Goal: Browse casually: Explore the website without a specific task or goal

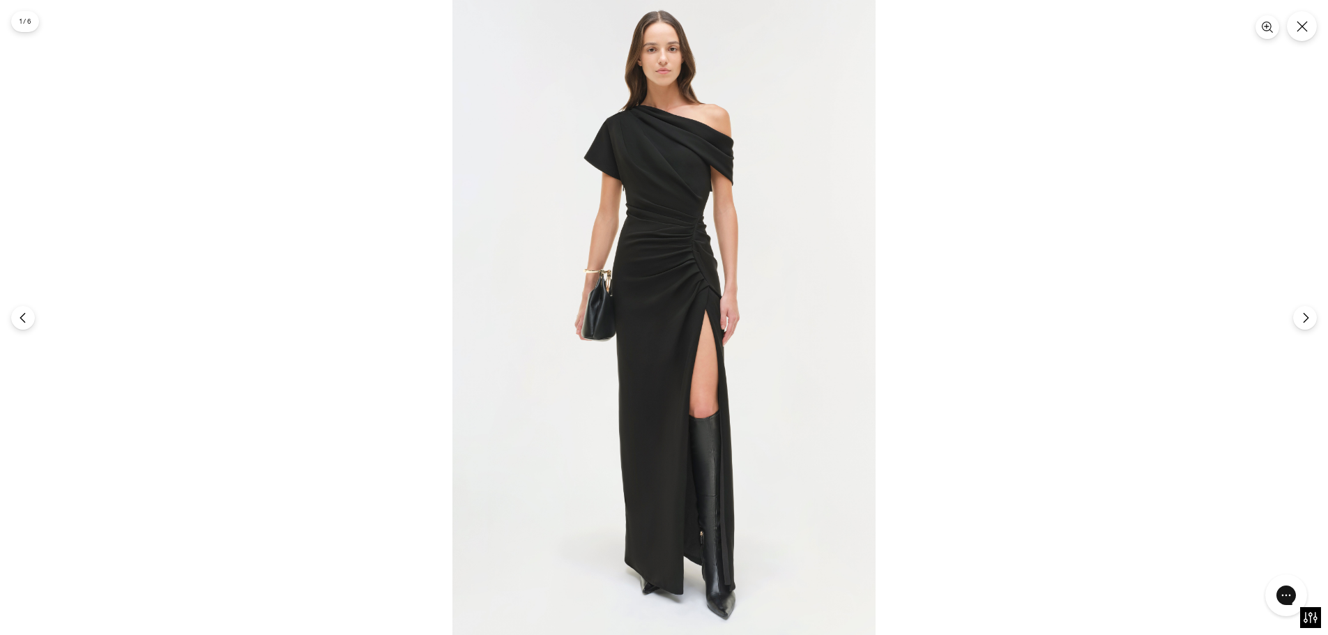
click at [680, 99] on img at bounding box center [663, 317] width 423 height 635
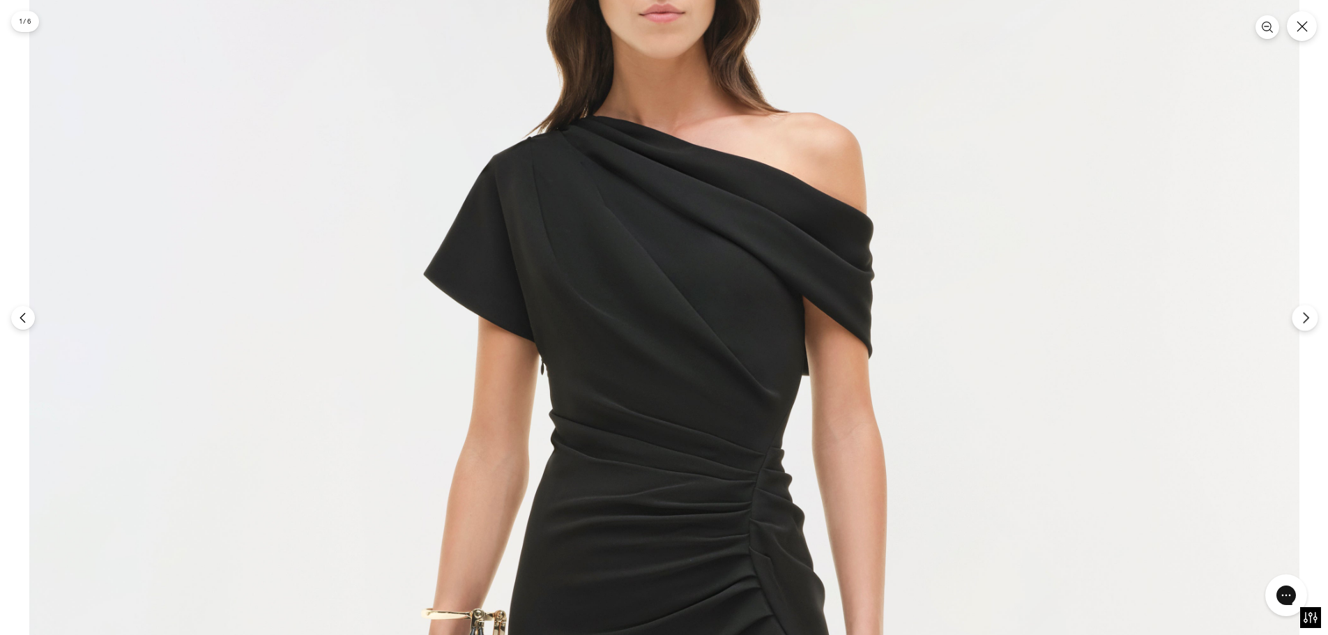
click at [1302, 317] on icon "Next" at bounding box center [1306, 318] width 13 height 13
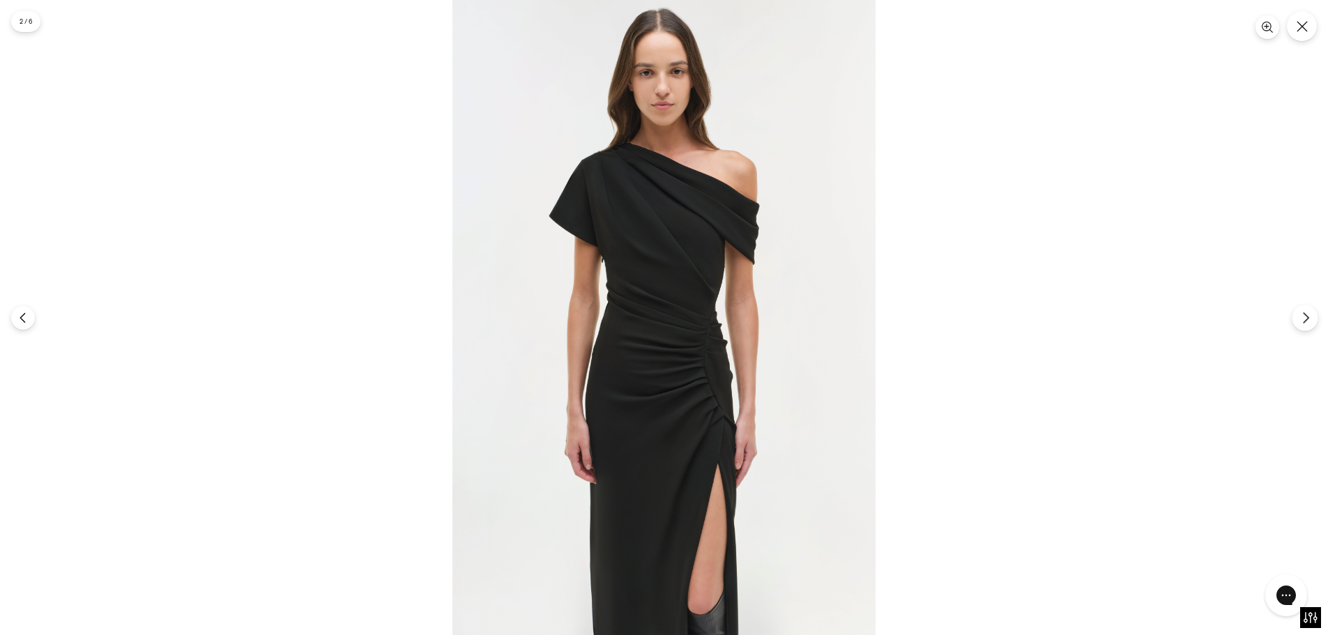
click at [1302, 316] on icon "Next" at bounding box center [1306, 318] width 13 height 13
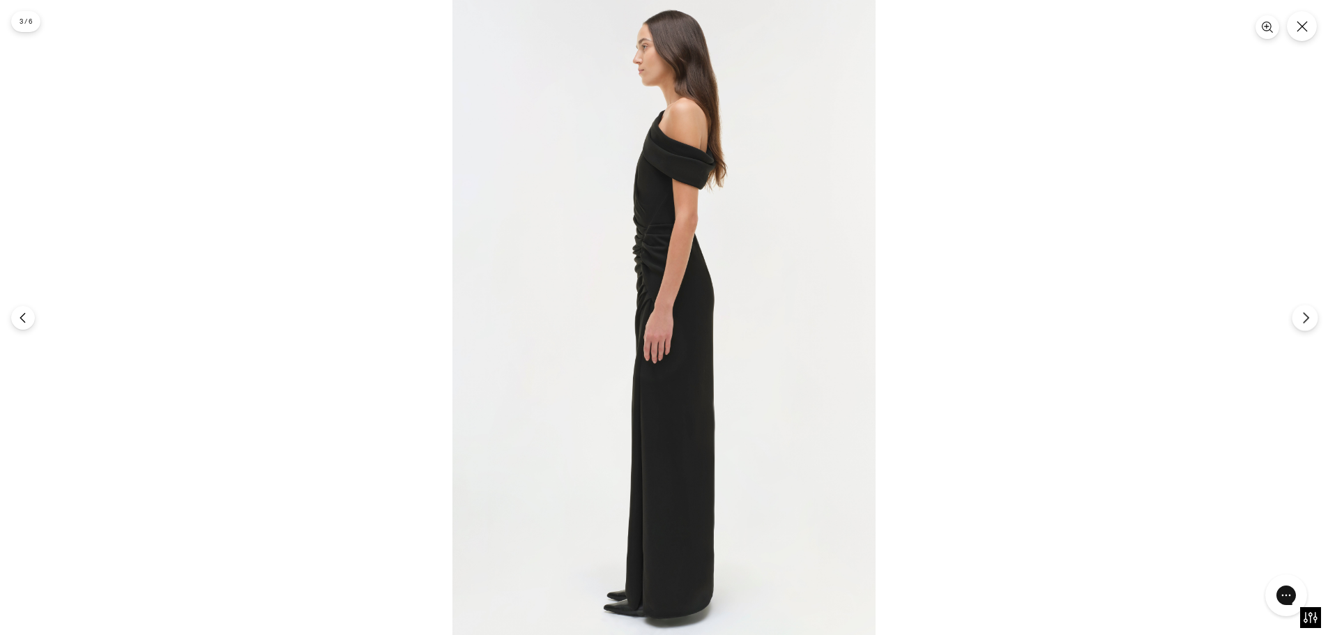
click at [1302, 316] on icon "Next" at bounding box center [1306, 318] width 13 height 13
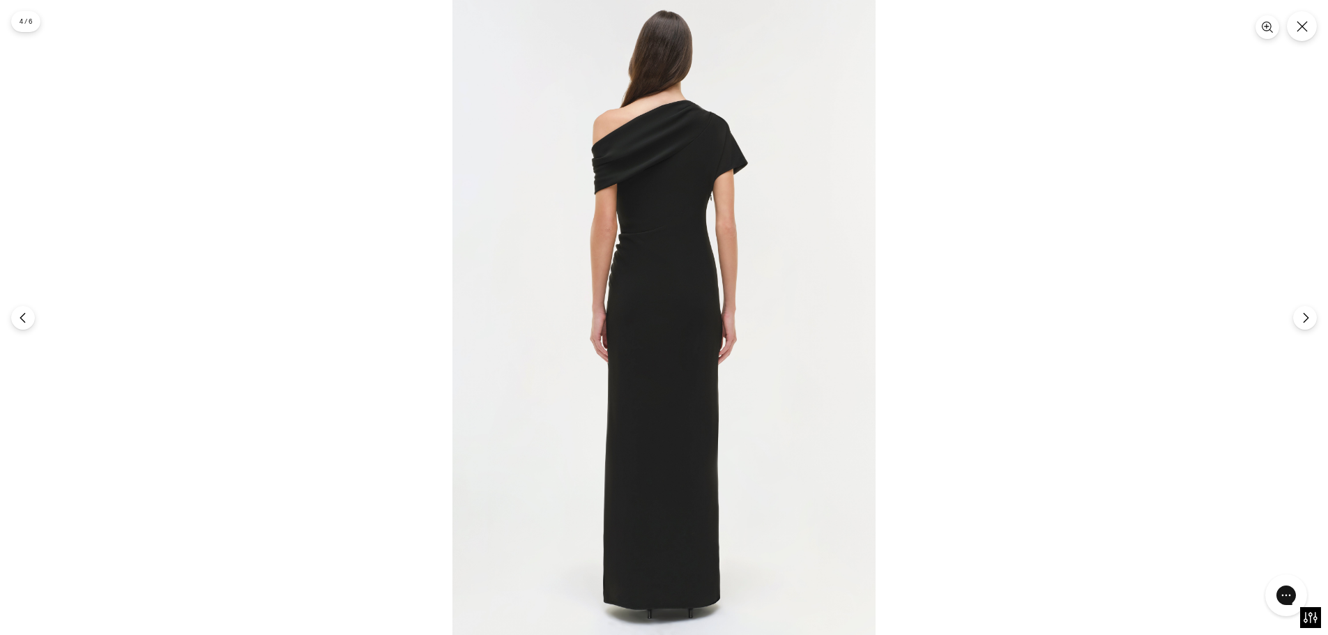
click at [694, 132] on img at bounding box center [663, 317] width 423 height 635
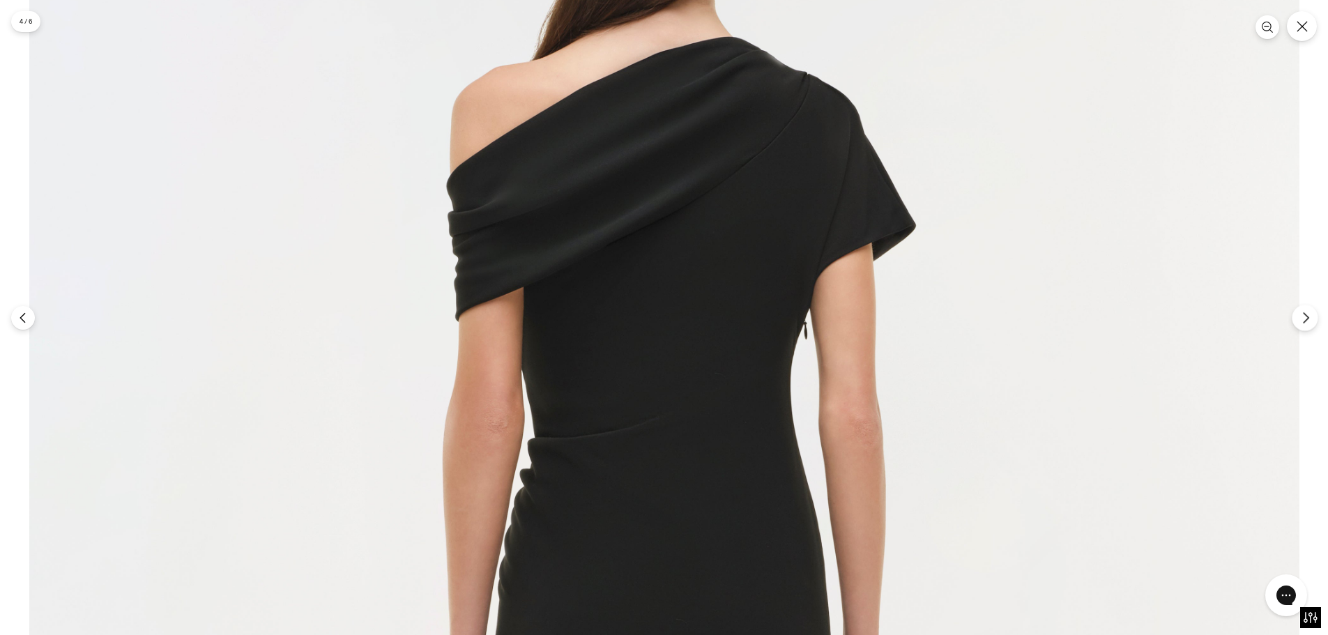
click at [1303, 317] on icon "Next" at bounding box center [1306, 318] width 13 height 13
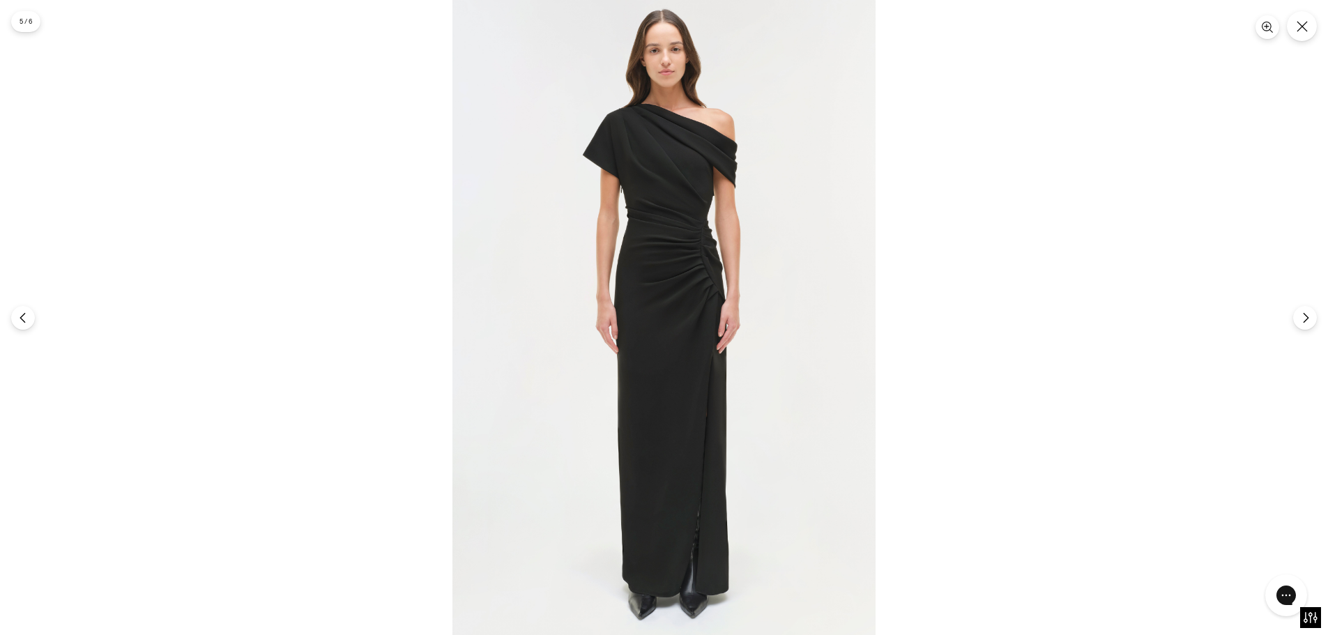
click at [690, 122] on img at bounding box center [663, 317] width 423 height 635
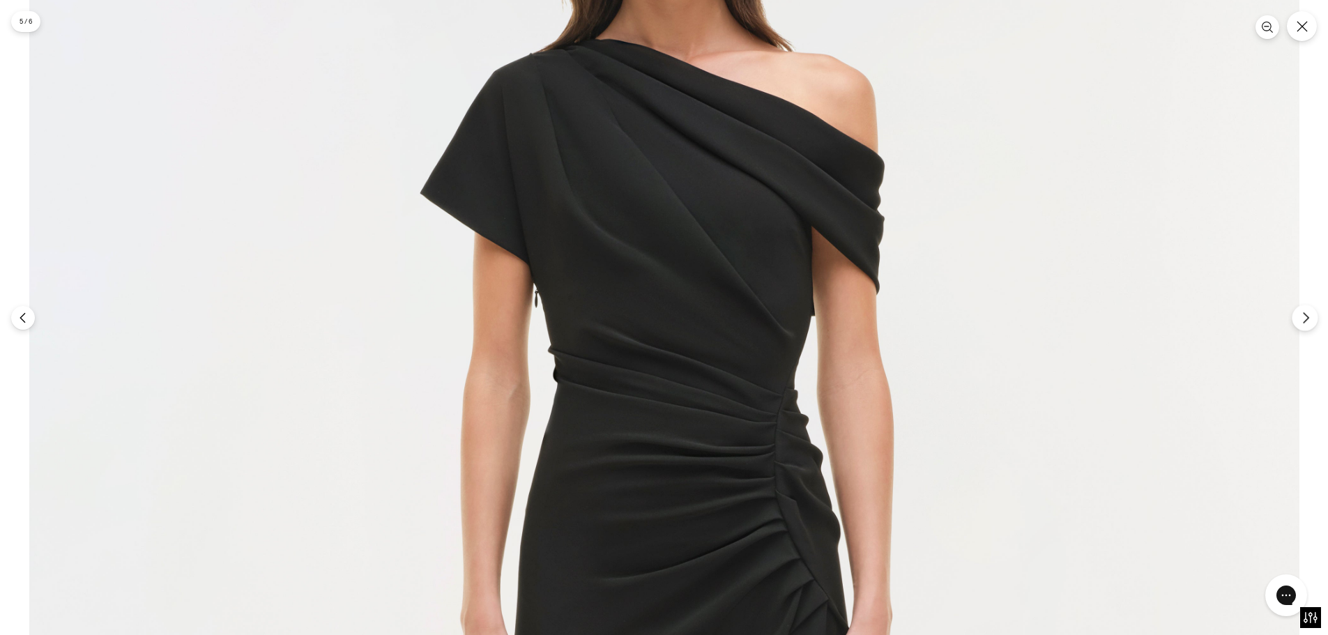
click at [1301, 326] on button "Next" at bounding box center [1305, 318] width 26 height 26
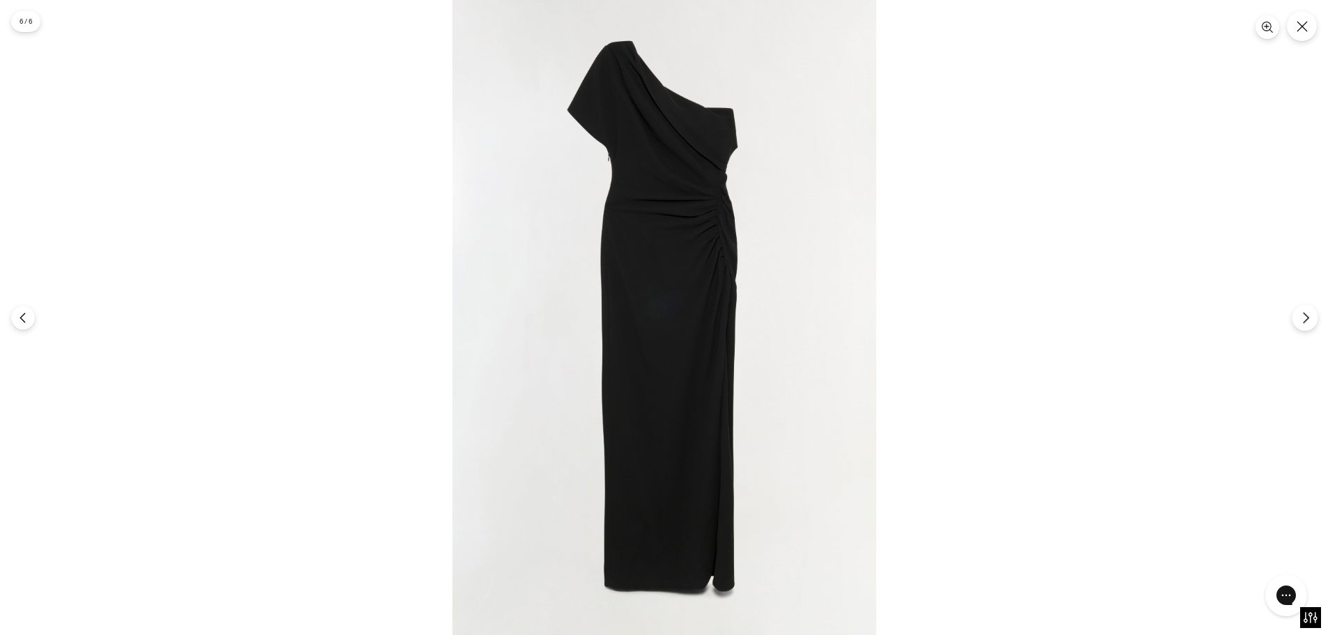
click at [1299, 325] on button "Next" at bounding box center [1305, 318] width 26 height 26
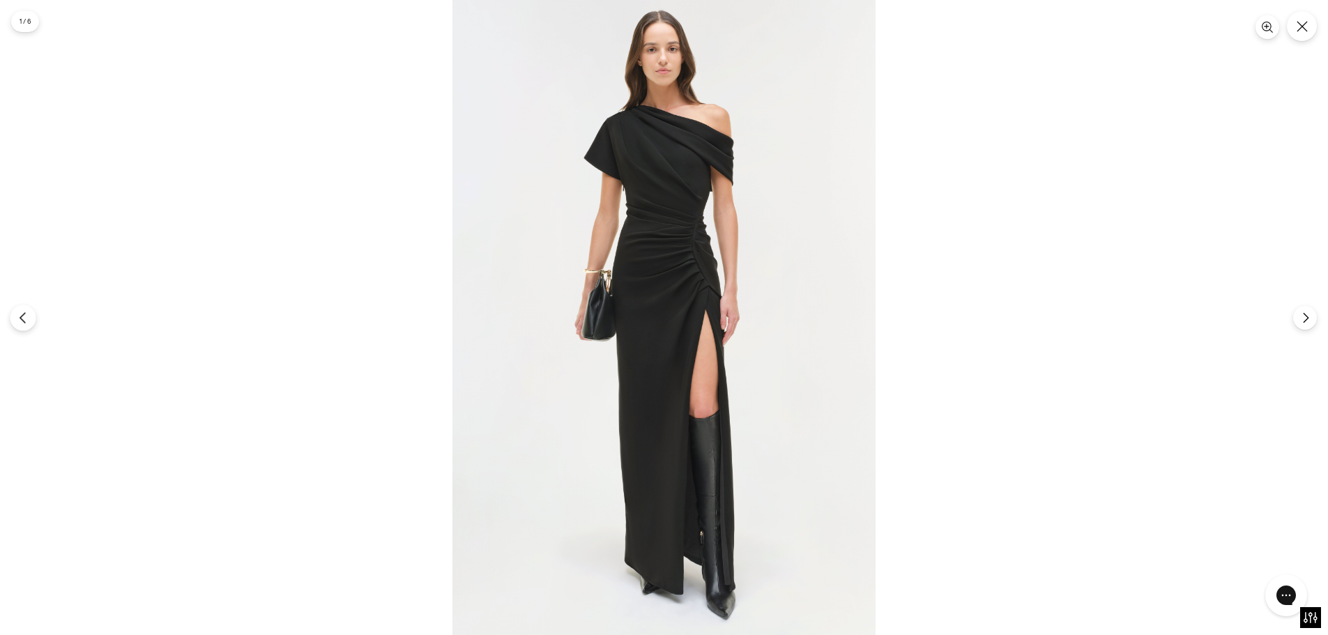
click at [26, 319] on icon "Previous" at bounding box center [23, 318] width 13 height 13
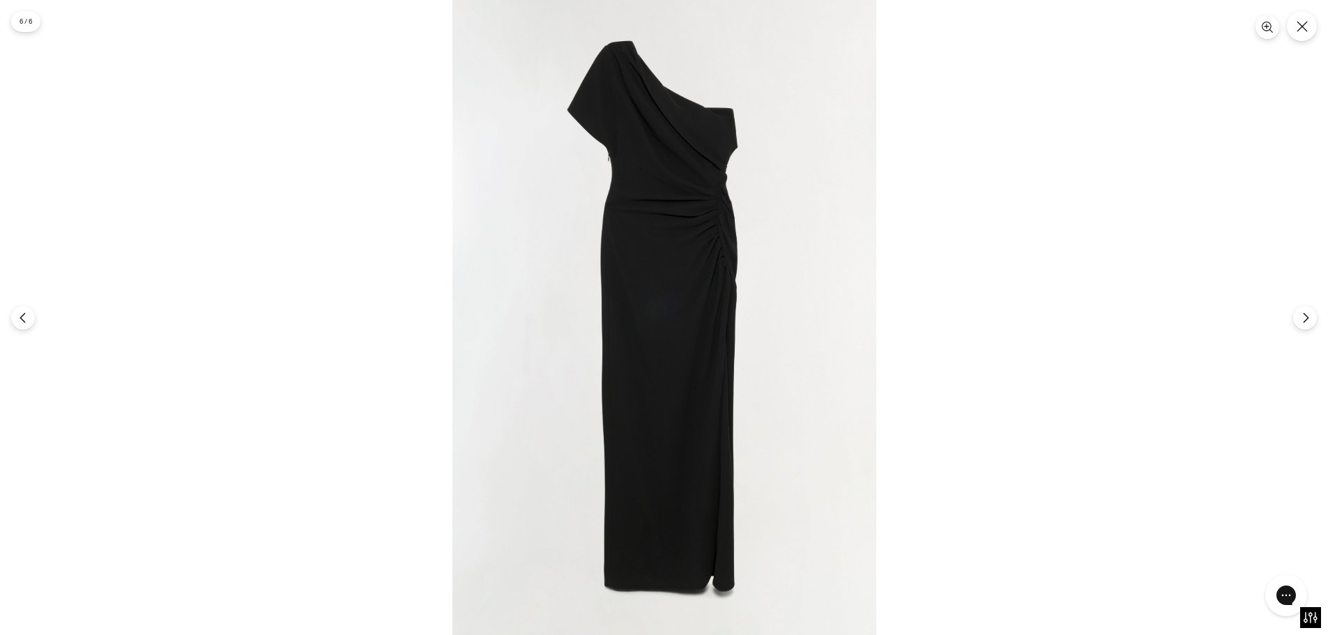
click at [706, 114] on img at bounding box center [664, 317] width 424 height 635
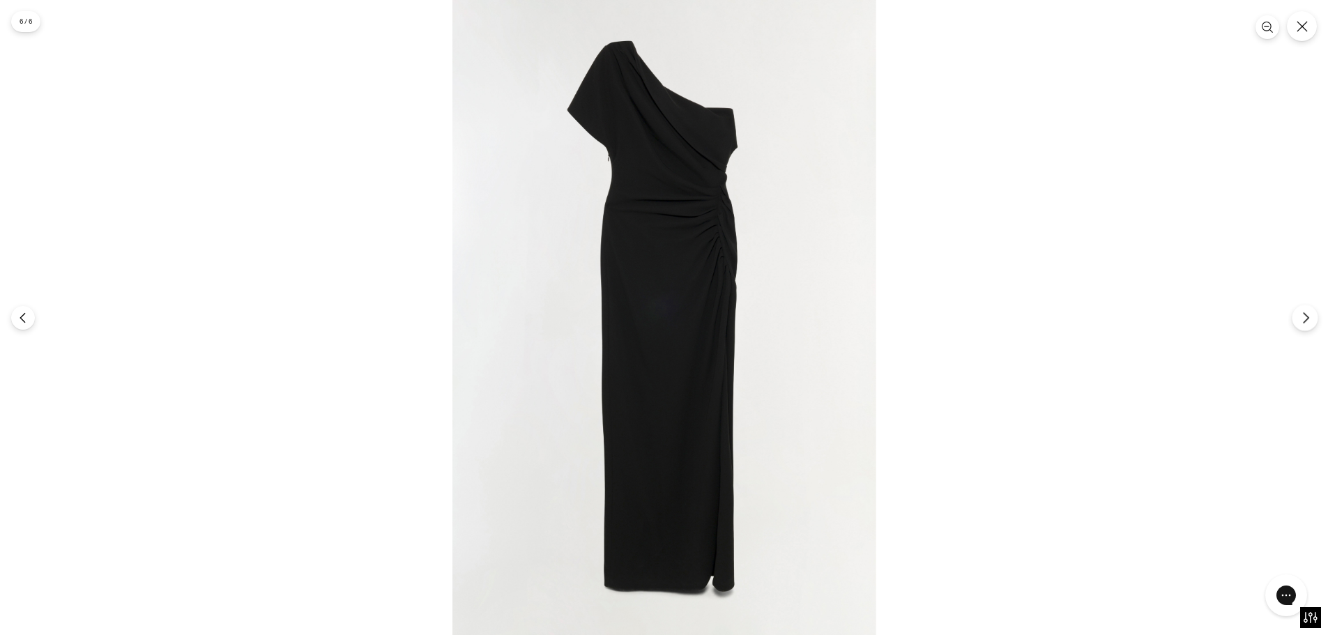
click at [1295, 321] on button "Next" at bounding box center [1305, 318] width 26 height 26
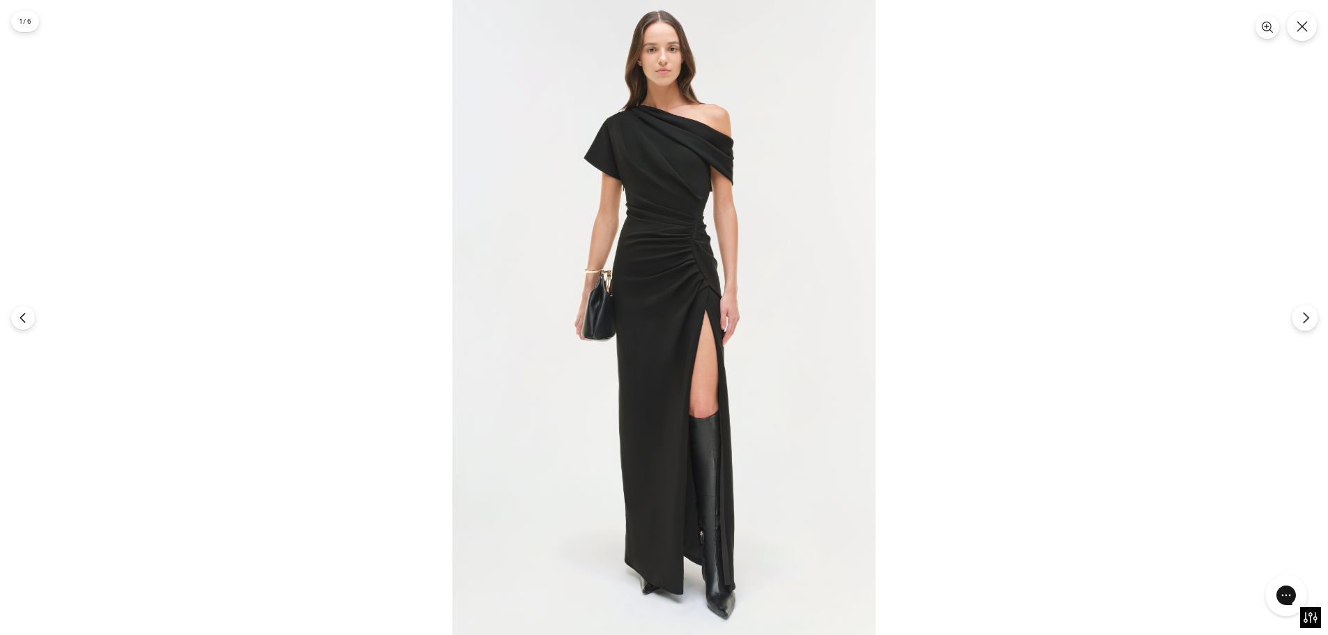
click at [1295, 321] on button "Next" at bounding box center [1305, 318] width 26 height 26
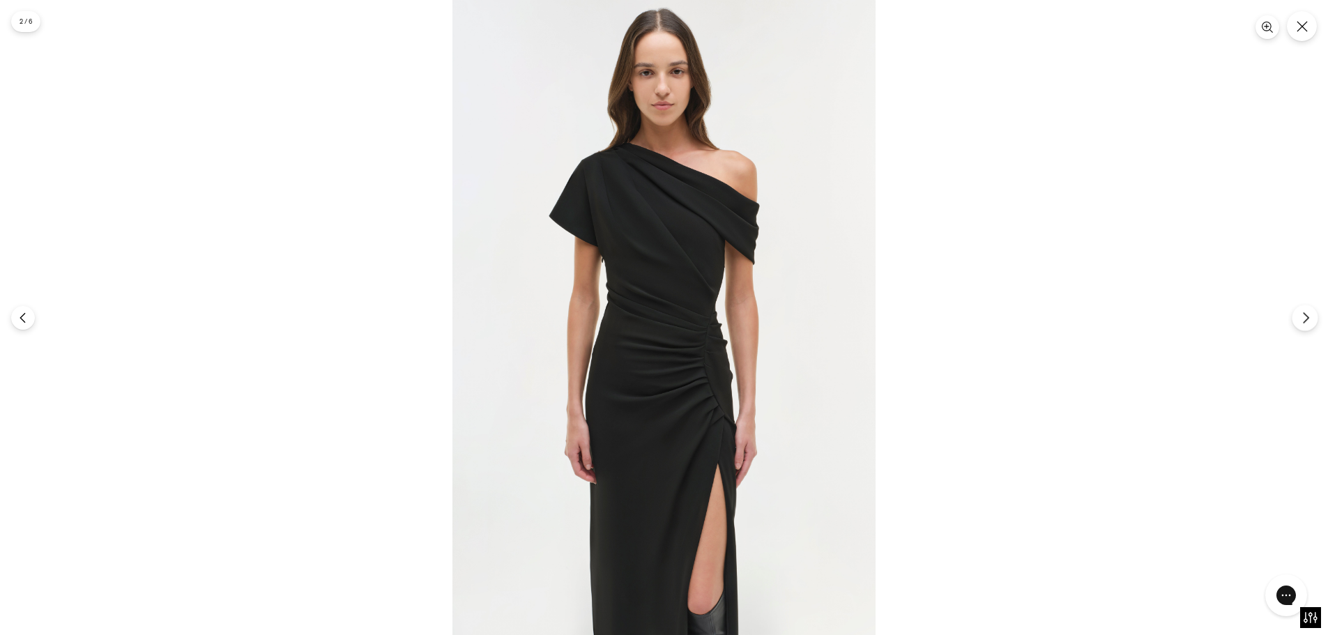
click at [1295, 321] on button "Next" at bounding box center [1305, 318] width 26 height 26
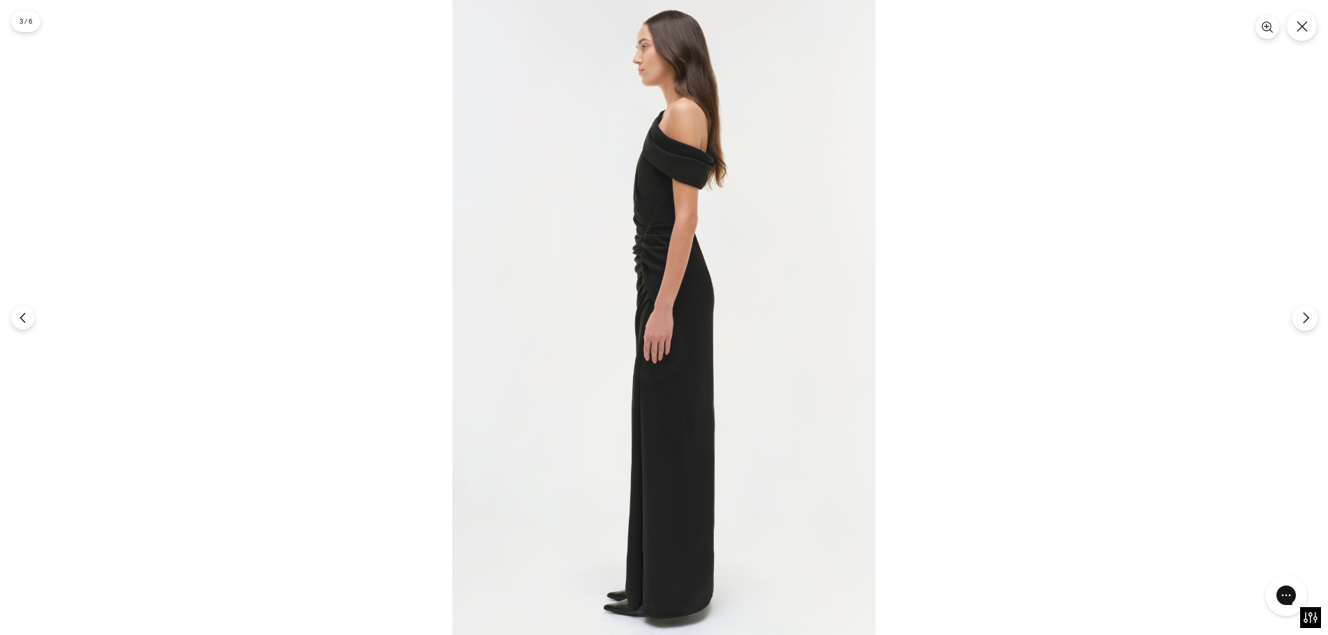
click at [1295, 321] on button "Next" at bounding box center [1305, 318] width 26 height 26
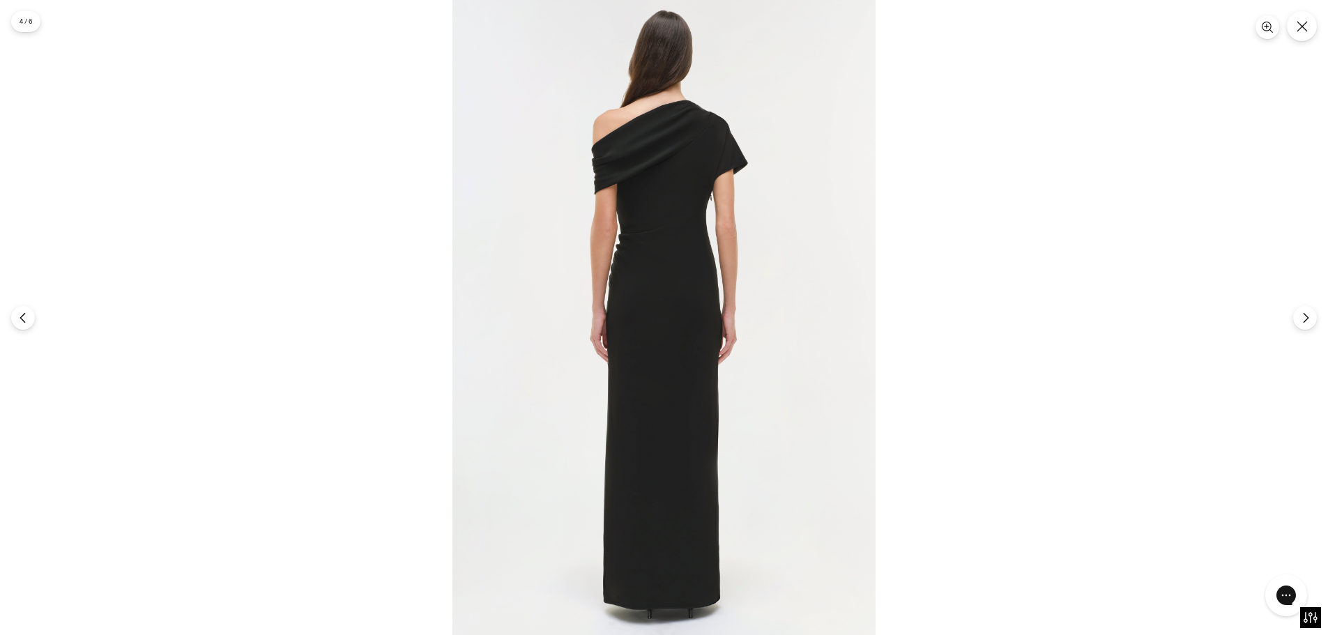
click at [664, 139] on img at bounding box center [663, 317] width 423 height 635
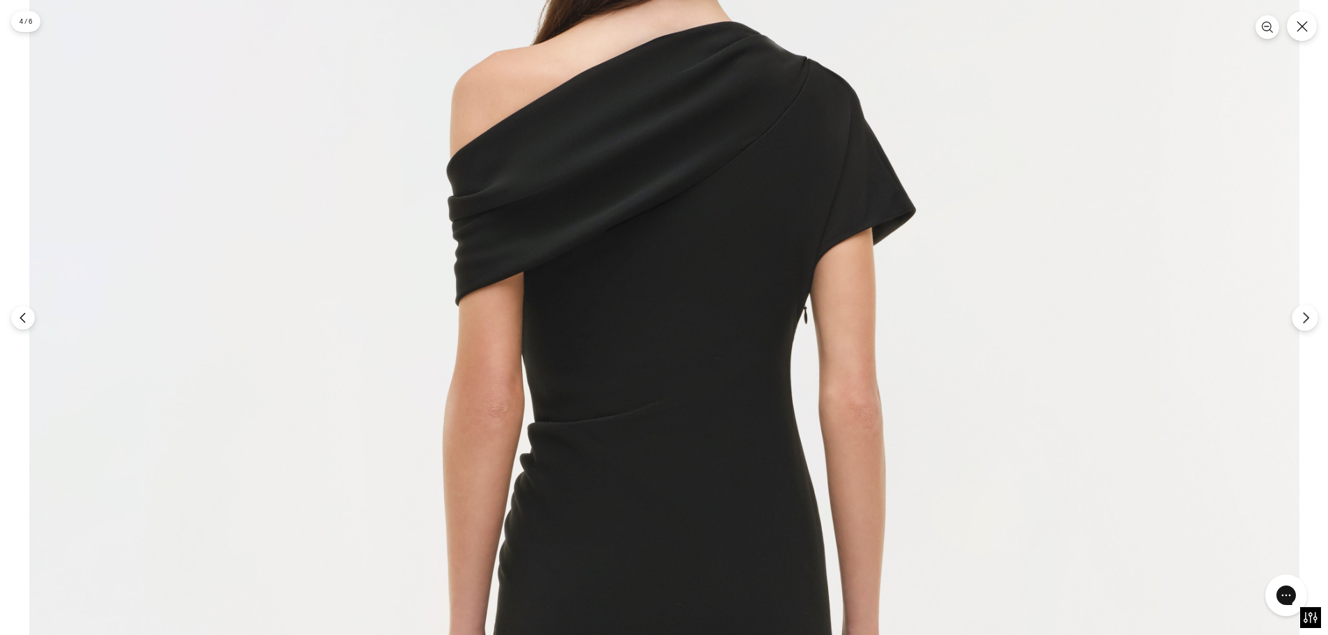
click at [1307, 328] on button "Next" at bounding box center [1305, 318] width 26 height 26
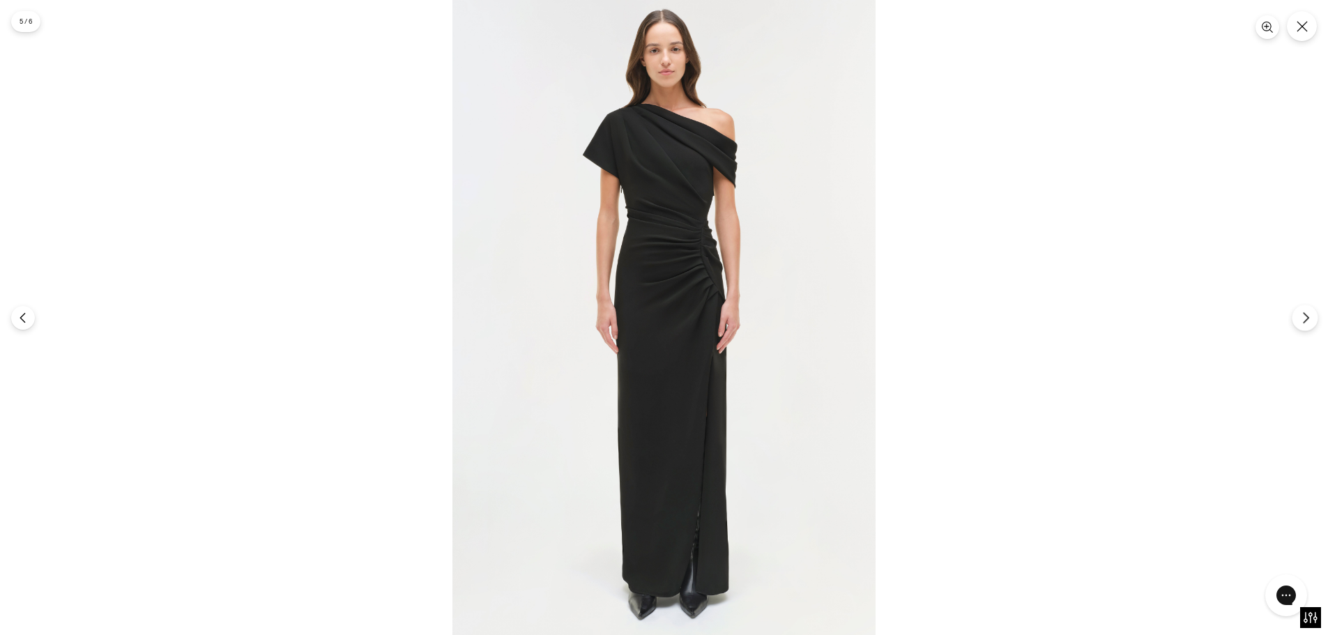
click at [1307, 328] on button "Next" at bounding box center [1305, 318] width 26 height 26
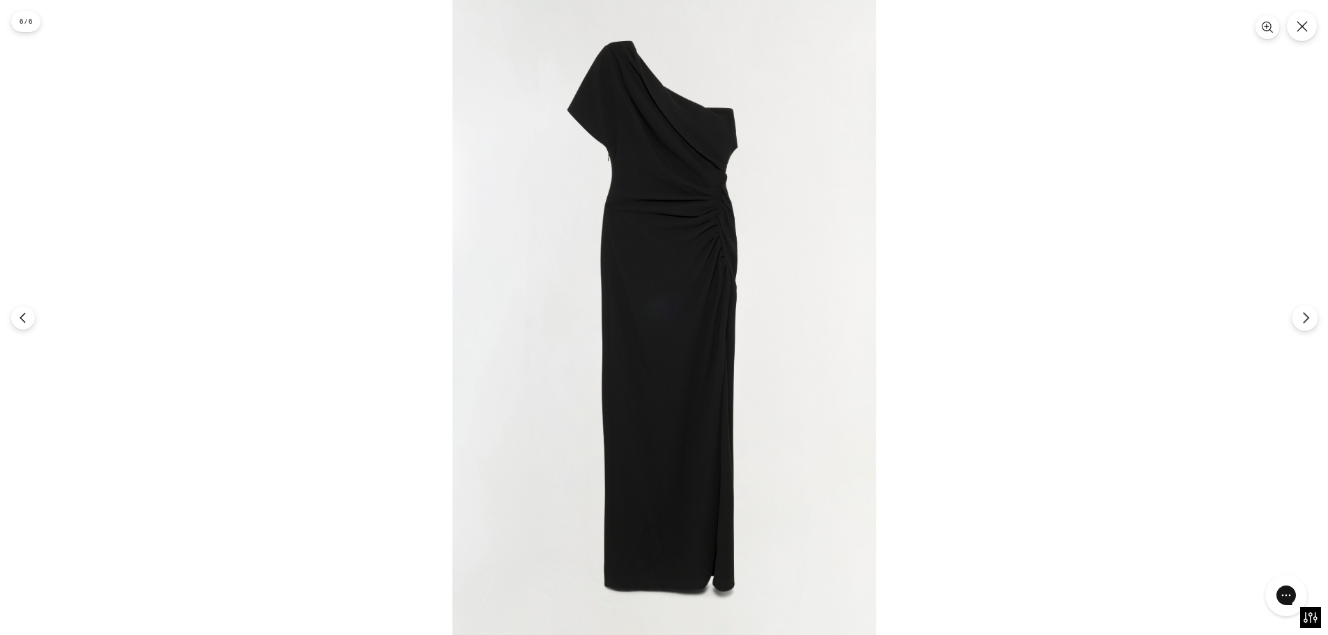
click at [1307, 328] on button "Next" at bounding box center [1305, 318] width 26 height 26
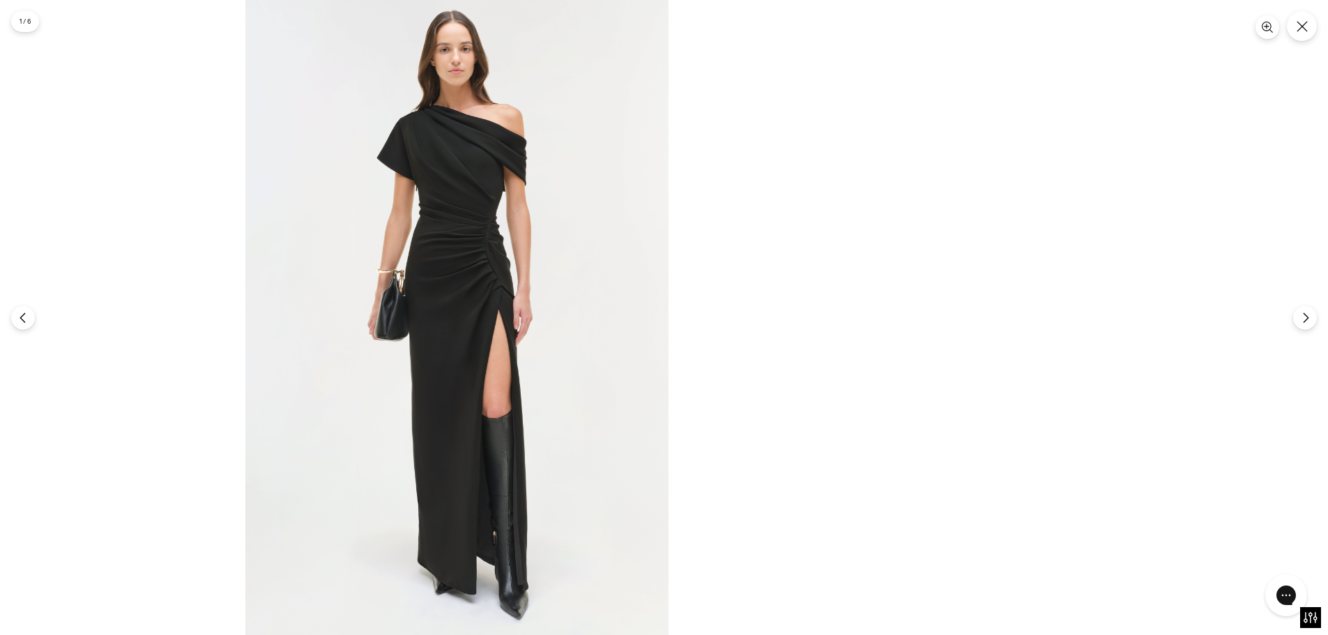
click at [394, 370] on div at bounding box center [457, 317] width 1328 height 635
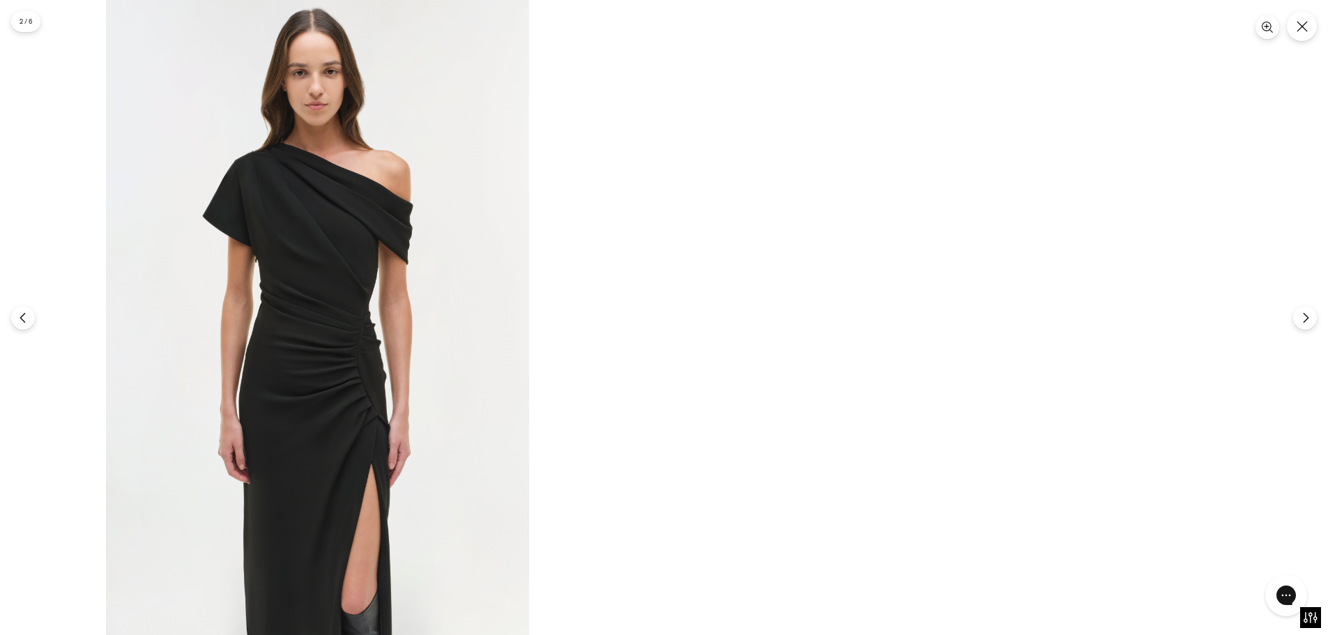
click at [271, 285] on img at bounding box center [317, 317] width 423 height 635
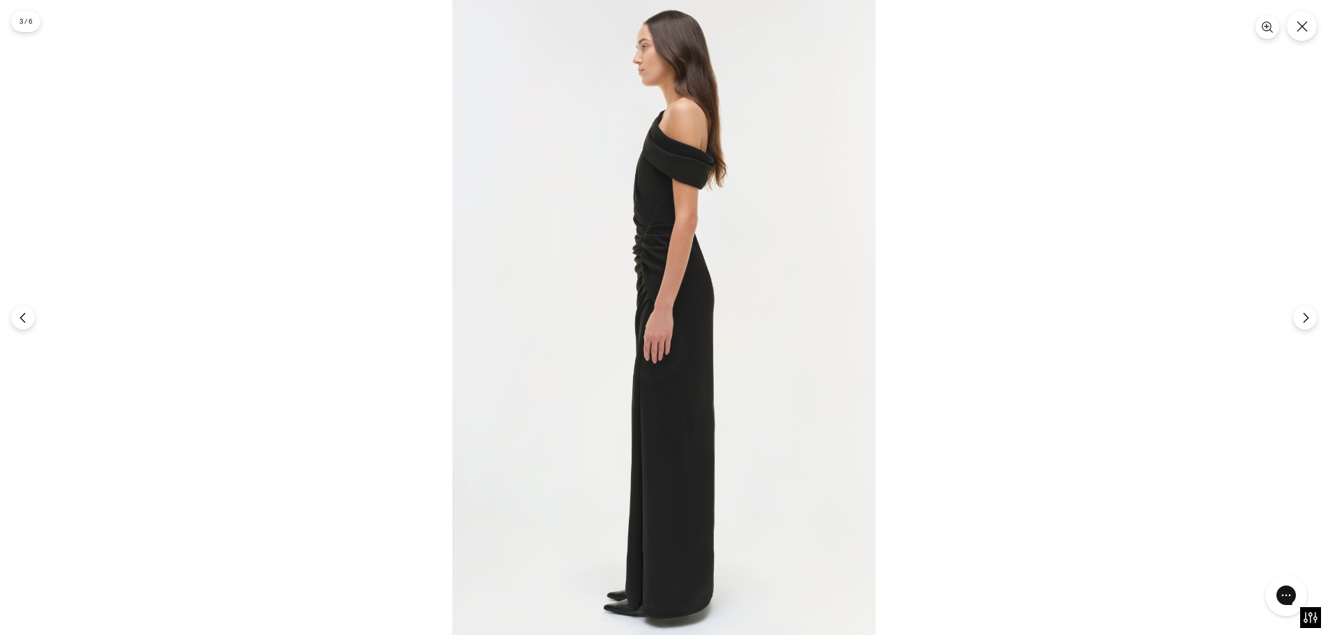
click at [452, 209] on img at bounding box center [663, 317] width 423 height 635
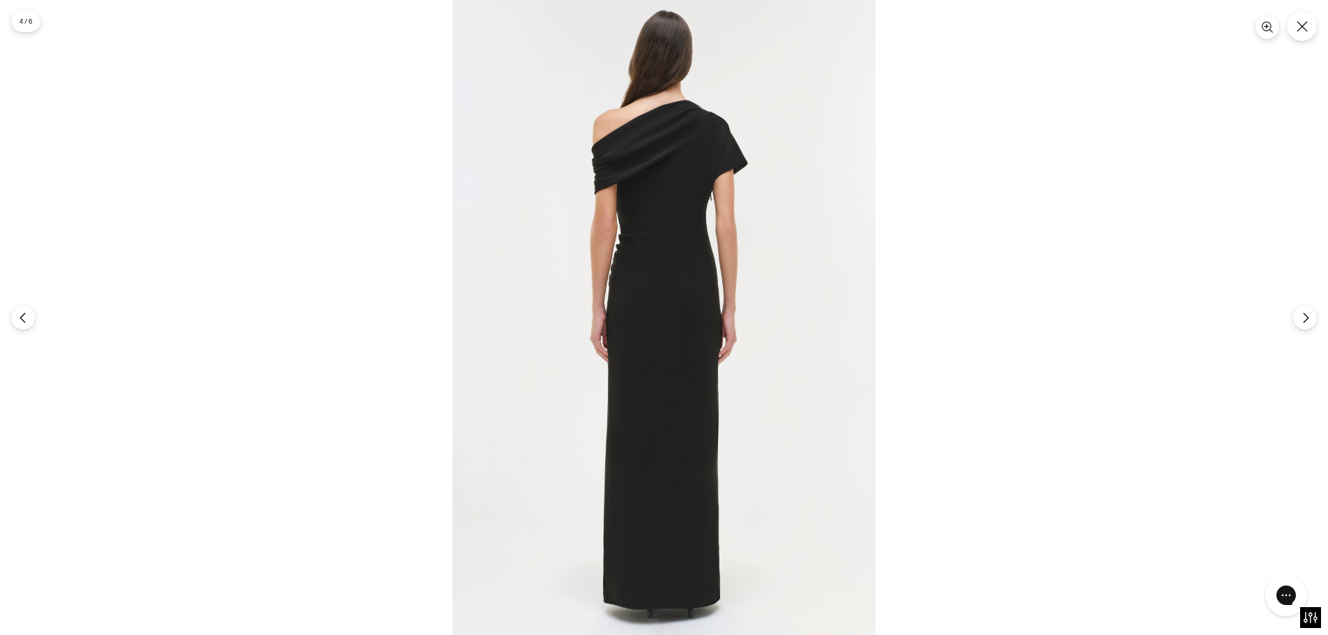
click at [639, 138] on img at bounding box center [663, 317] width 423 height 635
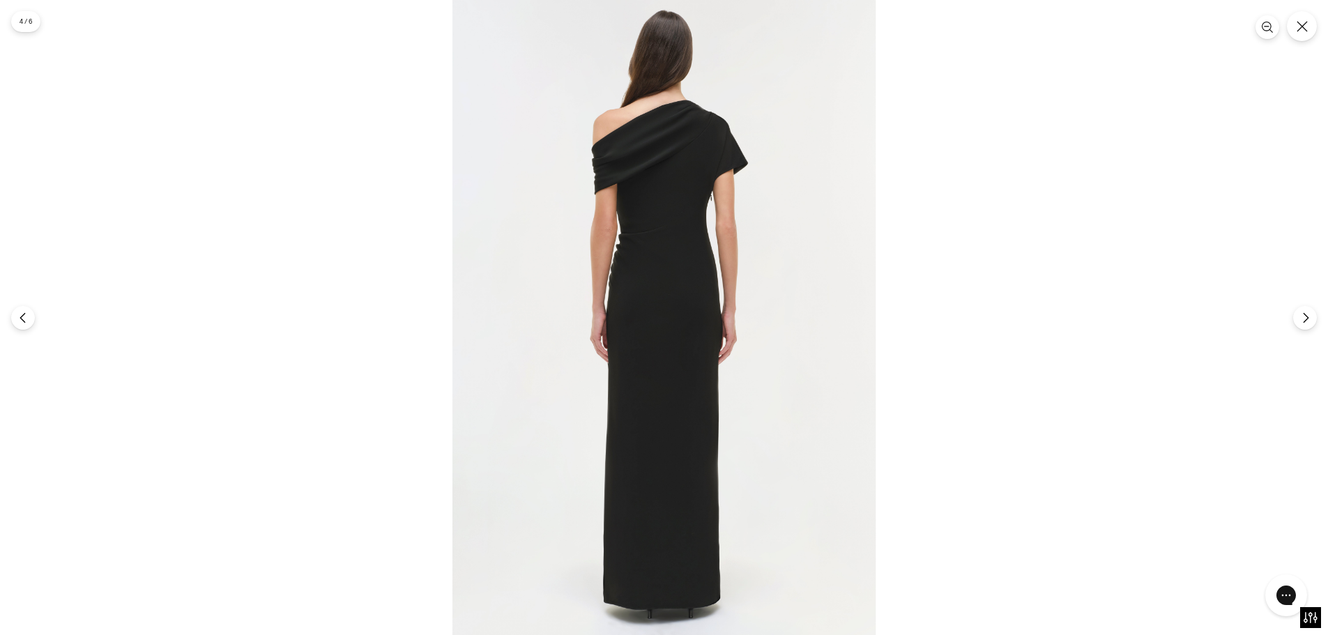
click at [291, 365] on div at bounding box center [664, 317] width 1328 height 635
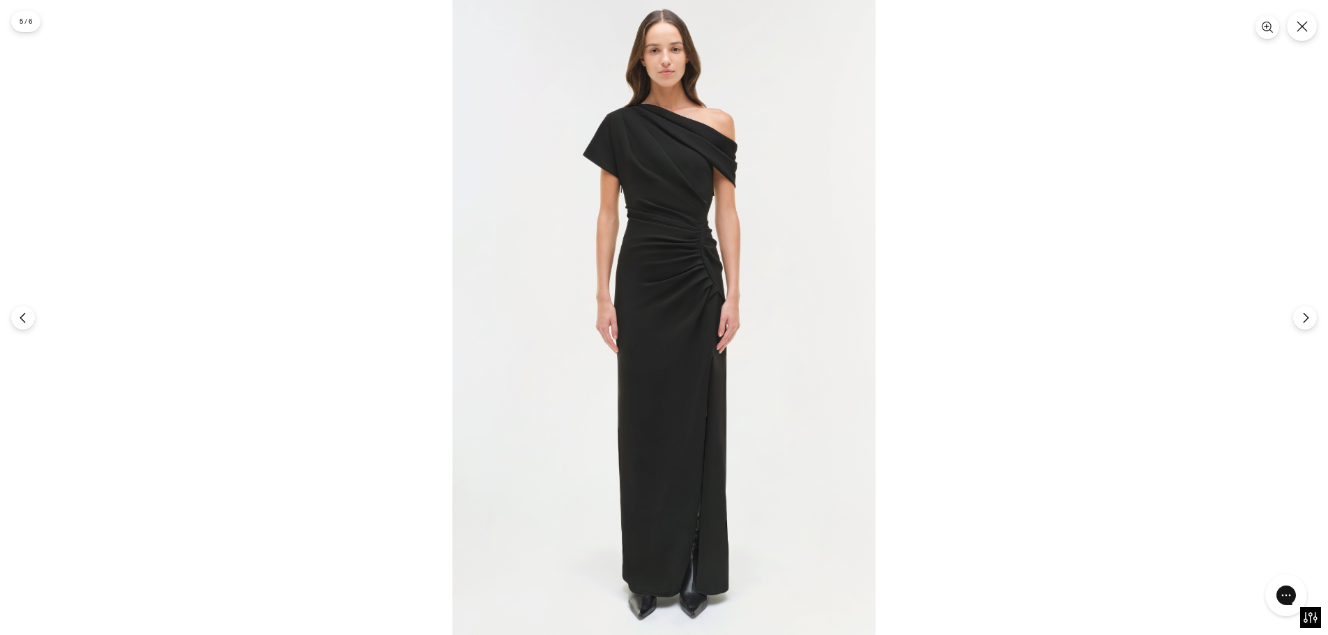
click at [452, 359] on img at bounding box center [663, 317] width 423 height 635
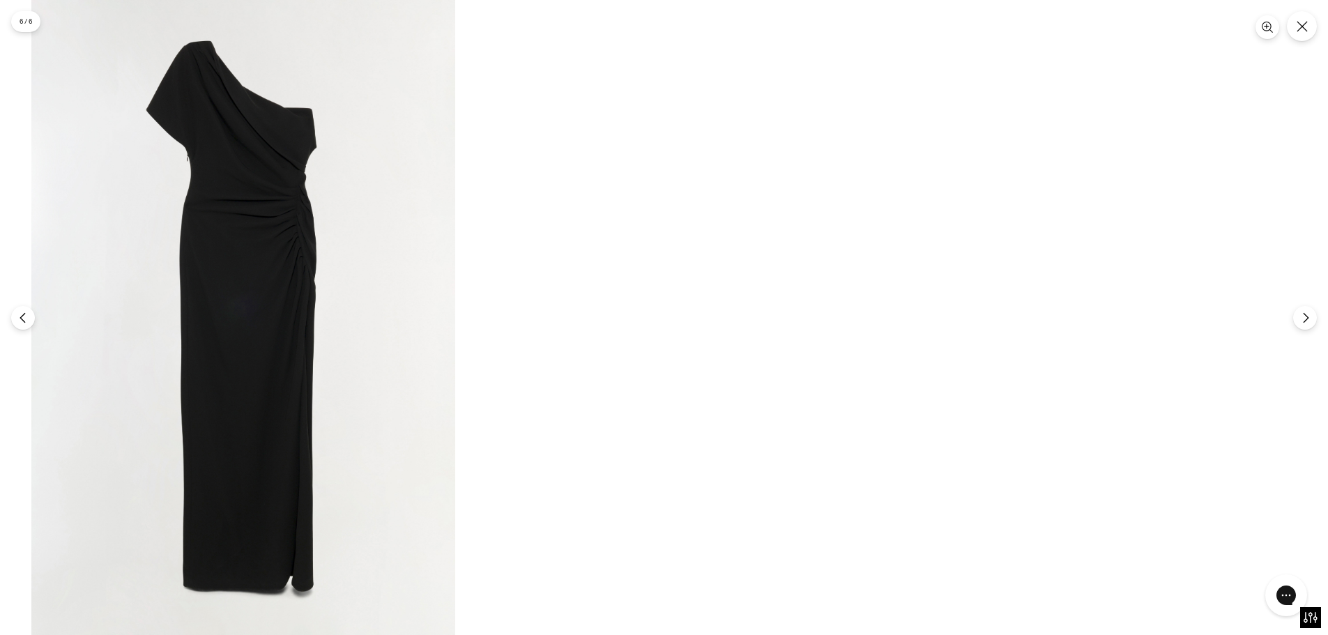
click at [236, 447] on img at bounding box center [243, 317] width 424 height 635
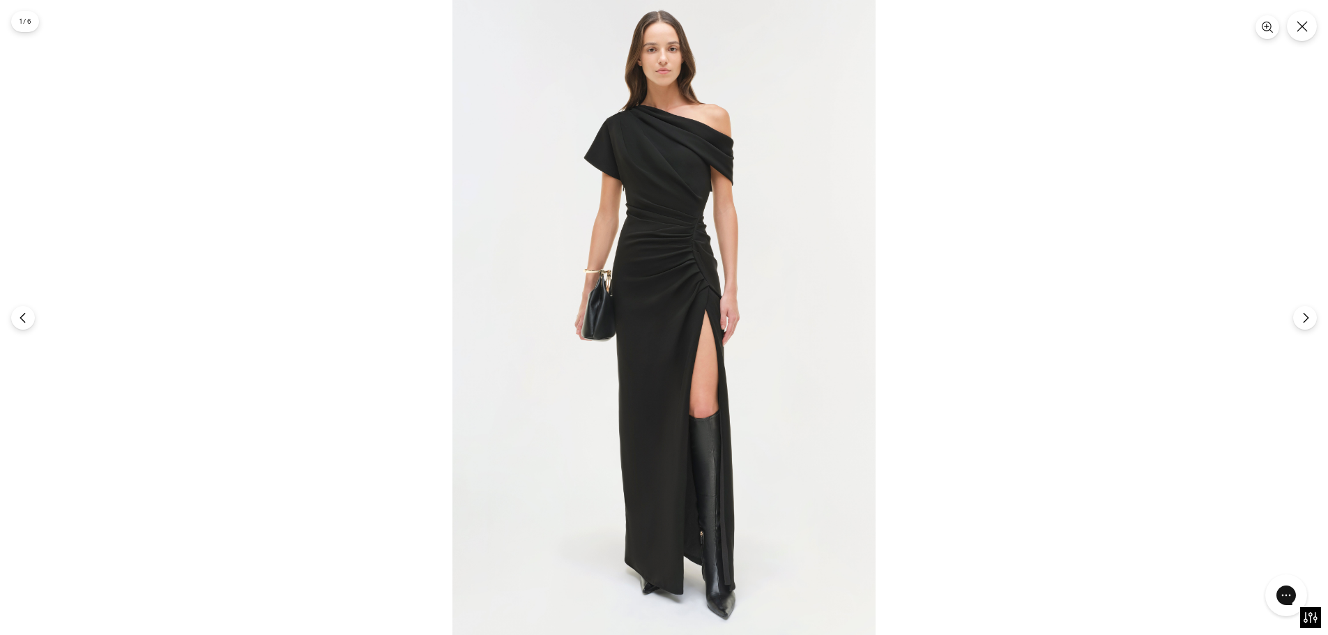
click at [725, 396] on img at bounding box center [663, 317] width 423 height 635
